Goal: Information Seeking & Learning: Learn about a topic

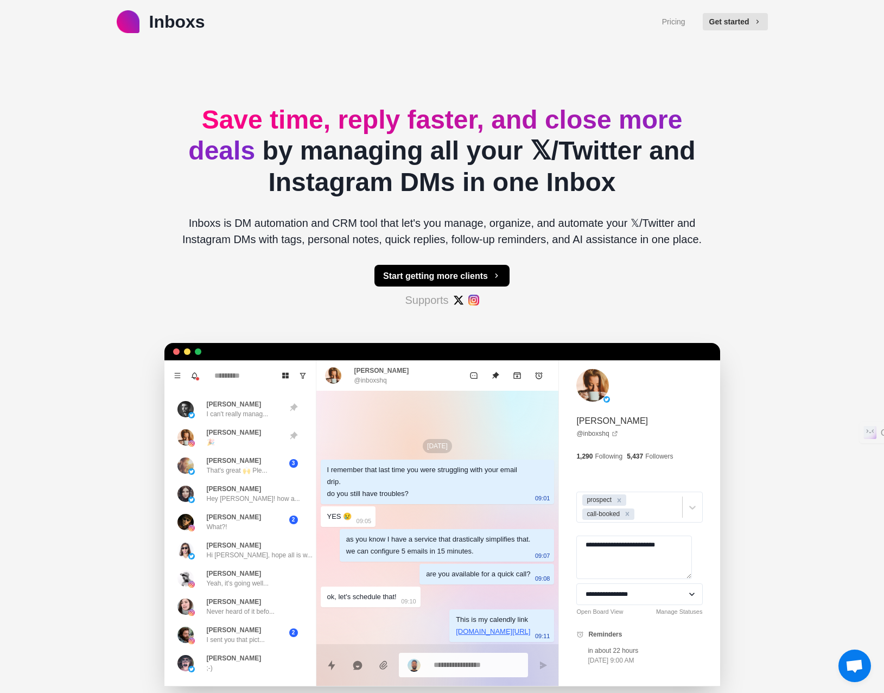
click at [679, 22] on link "Pricing" at bounding box center [673, 21] width 23 height 11
click at [680, 18] on link "Pricing" at bounding box center [673, 21] width 23 height 11
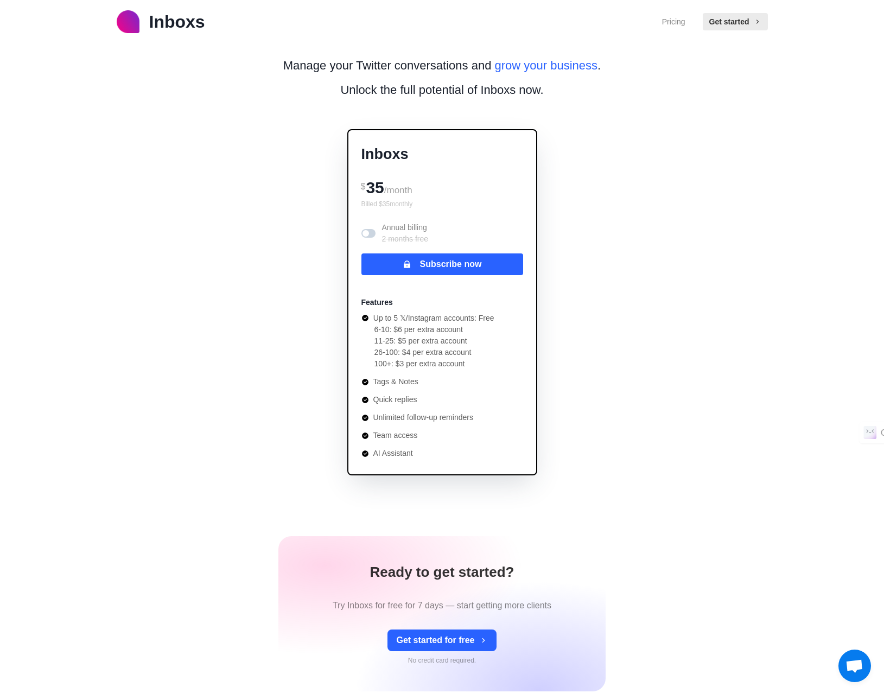
click at [370, 235] on span at bounding box center [369, 233] width 14 height 9
click at [370, 235] on span at bounding box center [371, 233] width 7 height 7
click at [191, 28] on p "Inboxs" at bounding box center [177, 22] width 56 height 26
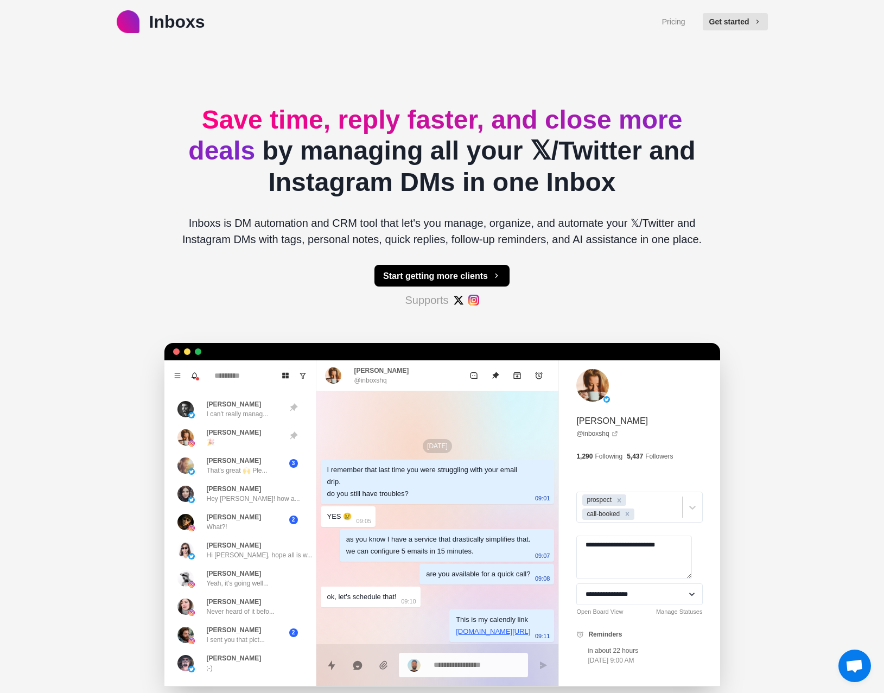
type textarea "*"
